Goal: Task Accomplishment & Management: Manage account settings

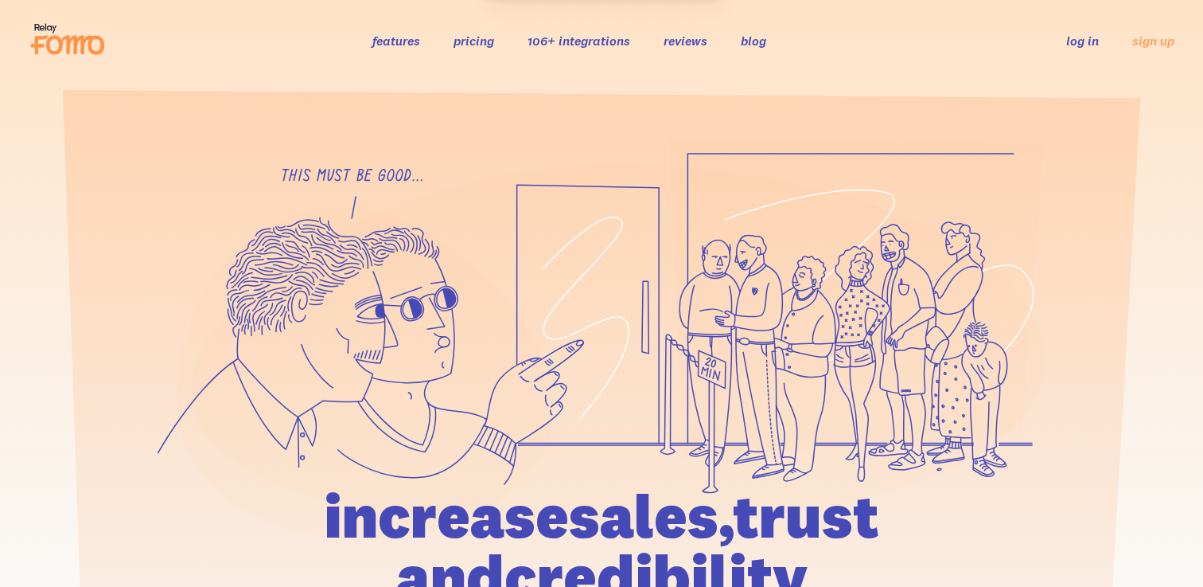
click at [1083, 43] on link "log in" at bounding box center [1083, 41] width 33 height 16
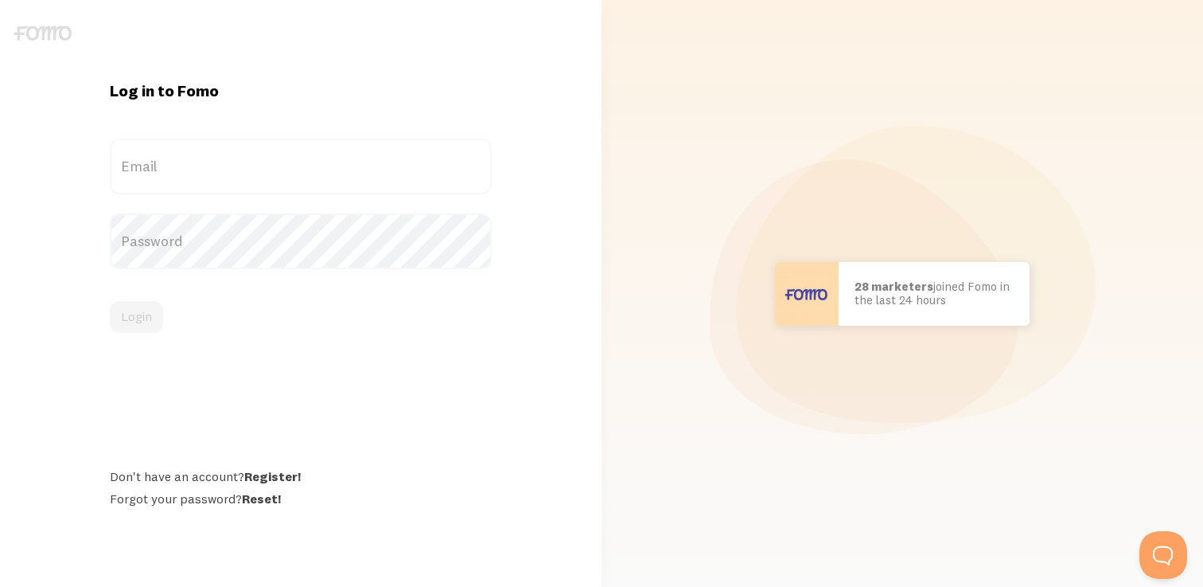
click at [330, 177] on label "Email" at bounding box center [301, 166] width 382 height 56
click at [330, 177] on input "Email" at bounding box center [301, 166] width 382 height 56
click at [265, 175] on label "Email" at bounding box center [301, 166] width 382 height 56
click at [265, 175] on input "Email" at bounding box center [301, 166] width 382 height 56
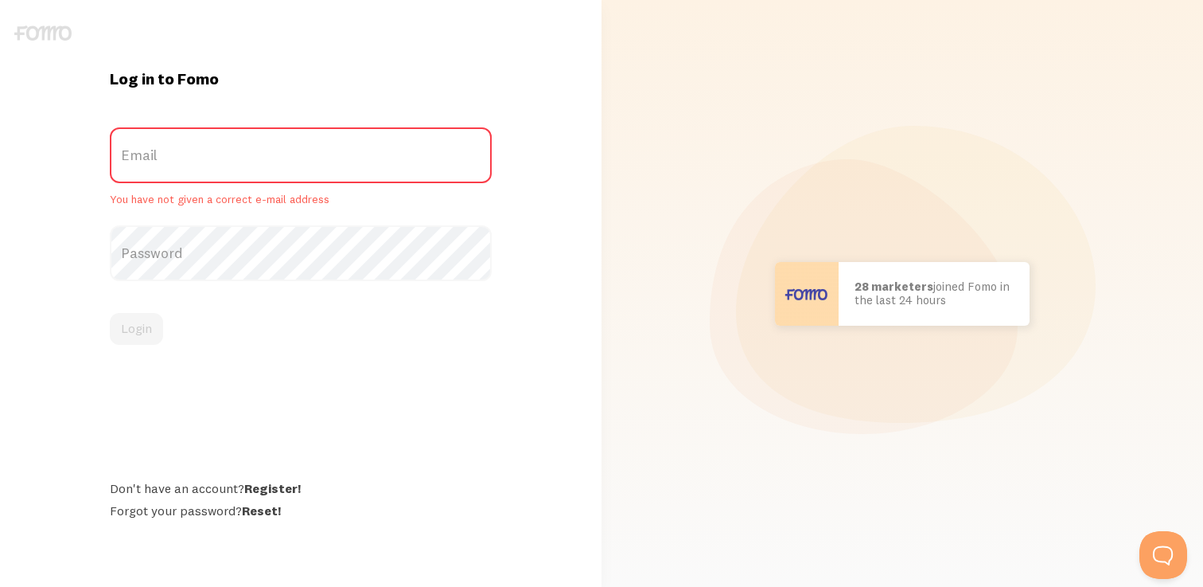
click at [248, 157] on label "Email" at bounding box center [301, 155] width 382 height 56
click at [248, 157] on input "Email" at bounding box center [301, 155] width 382 height 56
click at [248, 157] on label "Email" at bounding box center [301, 155] width 382 height 56
click at [248, 157] on input "Email" at bounding box center [301, 155] width 382 height 56
click at [244, 201] on span "You have not given a correct e-mail address" at bounding box center [301, 200] width 382 height 14
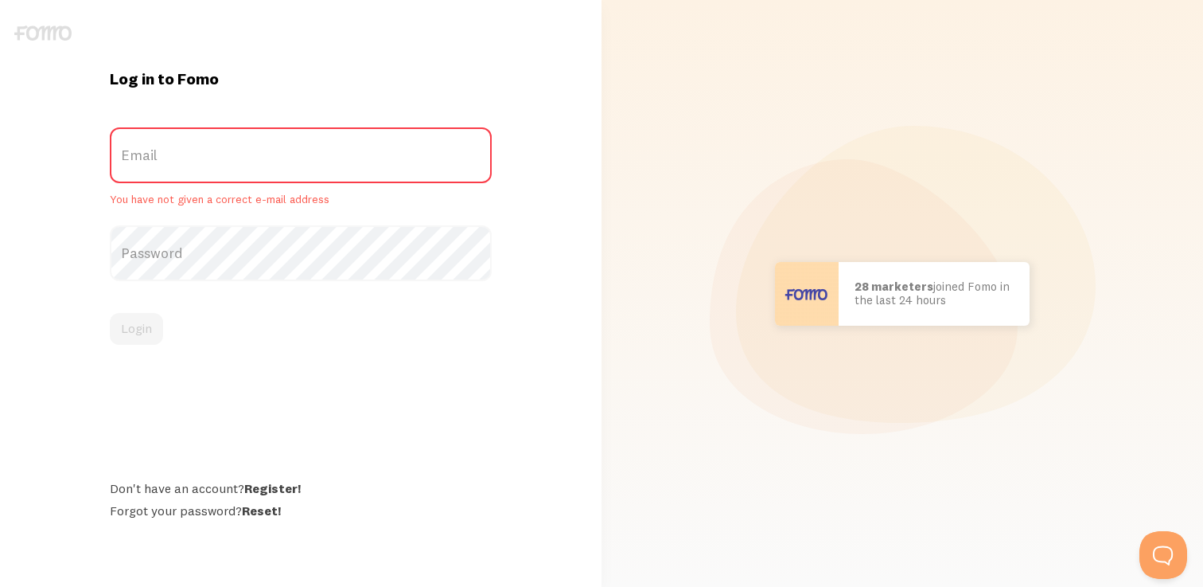
click at [217, 136] on label "Email" at bounding box center [301, 155] width 382 height 56
click at [217, 136] on input "Email" at bounding box center [301, 155] width 382 height 56
click at [216, 151] on label "Email" at bounding box center [301, 155] width 382 height 56
click at [216, 151] on input "Email" at bounding box center [301, 155] width 382 height 56
